Goal: Task Accomplishment & Management: Manage account settings

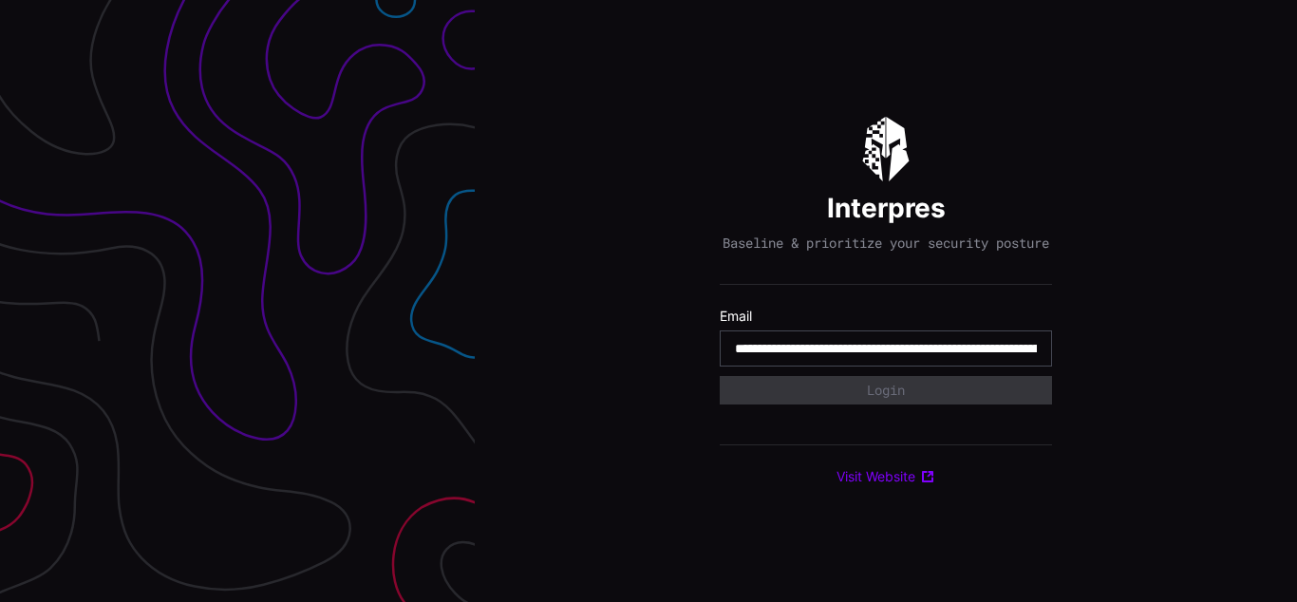
click at [886, 357] on input "**********" at bounding box center [886, 348] width 302 height 17
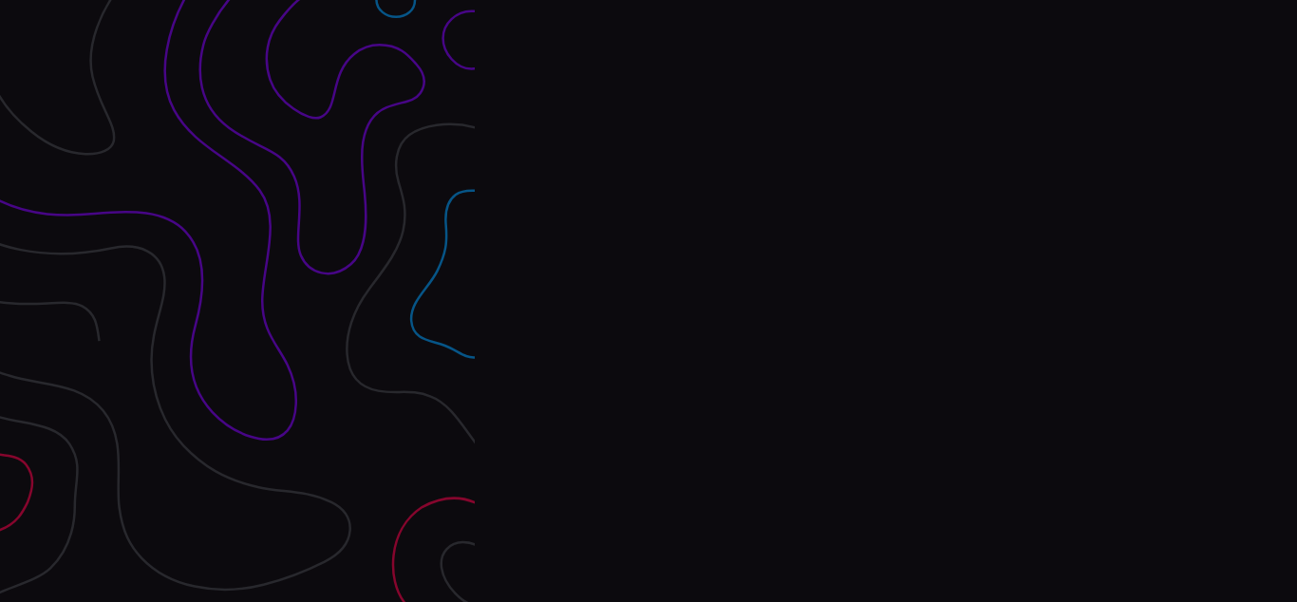
click at [648, 301] on div "Interpres Baseline & prioritize your security posture Email Login Visit Website" at bounding box center [886, 301] width 822 height 602
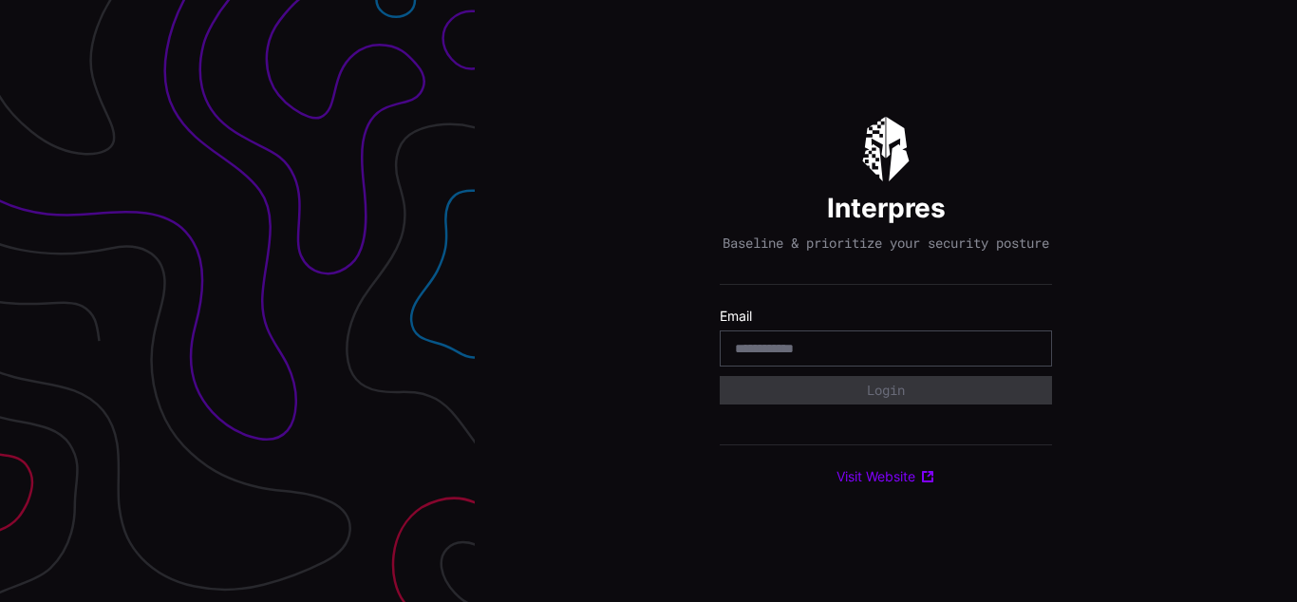
click at [648, 301] on div "Interpres Baseline & prioritize your security posture Email Login Visit Website" at bounding box center [886, 301] width 822 height 602
